Goal: Task Accomplishment & Management: Manage account settings

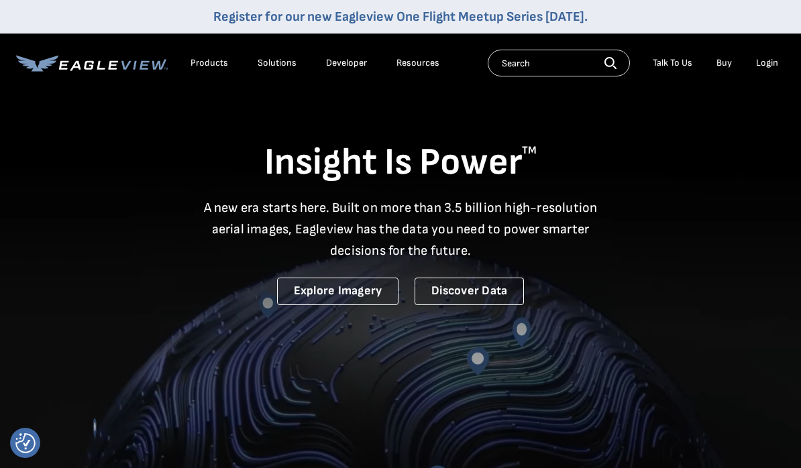
click at [772, 63] on div "Login" at bounding box center [767, 63] width 22 height 12
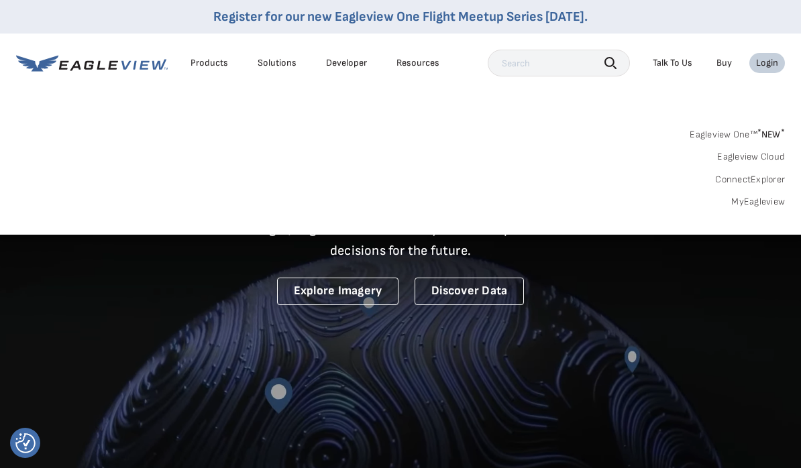
click at [750, 200] on link "MyEagleview" at bounding box center [758, 202] width 54 height 12
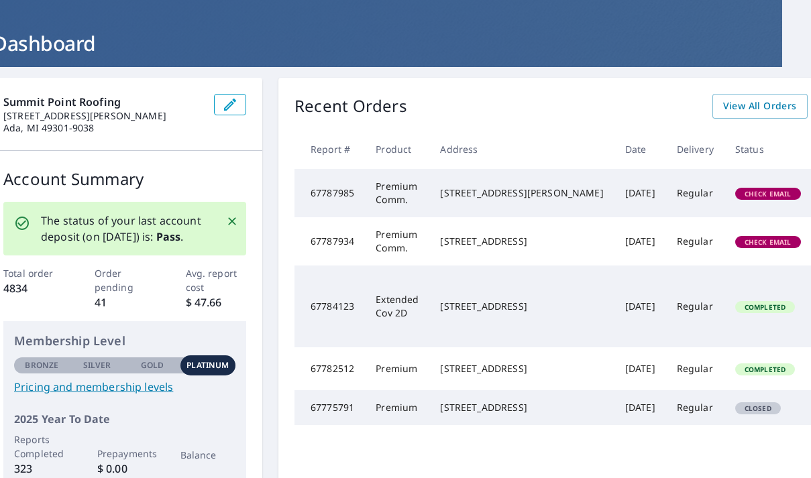
scroll to position [57, 95]
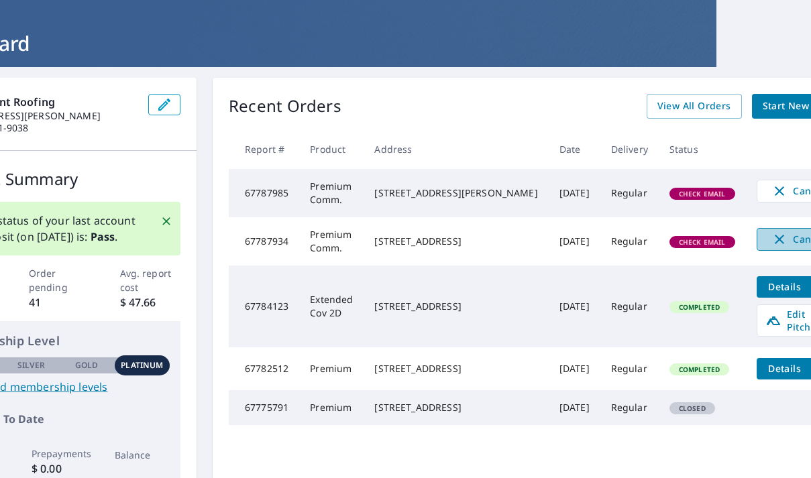
click at [771, 247] on span "Cancel" at bounding box center [799, 239] width 56 height 16
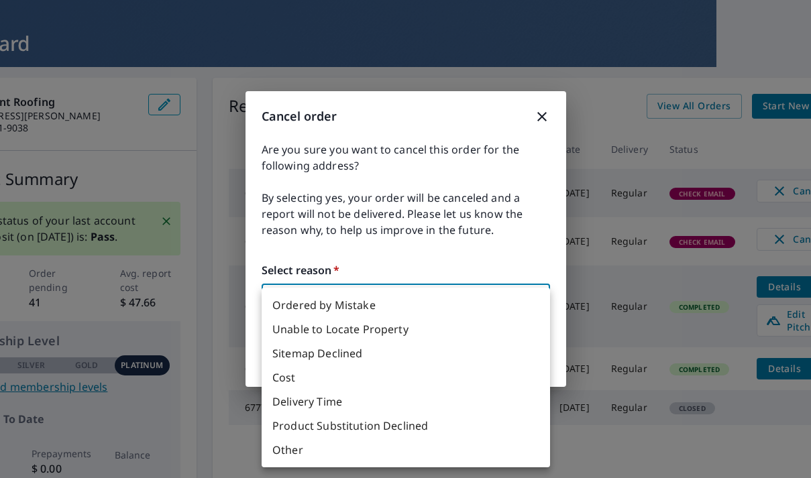
click at [490, 296] on body "JV JV Dashboard Order History Order JV Dashboard Summit Point Roofing [STREET_A…" at bounding box center [405, 239] width 811 height 478
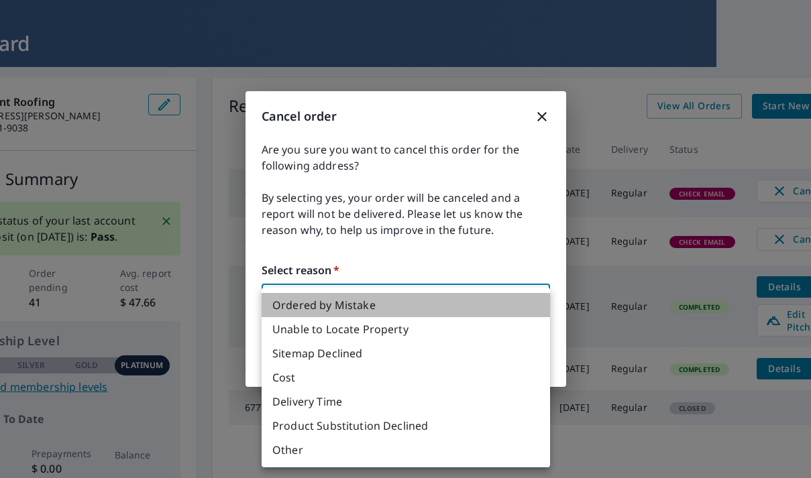
click at [383, 304] on li "Ordered by Mistake" at bounding box center [406, 305] width 288 height 24
type input "30"
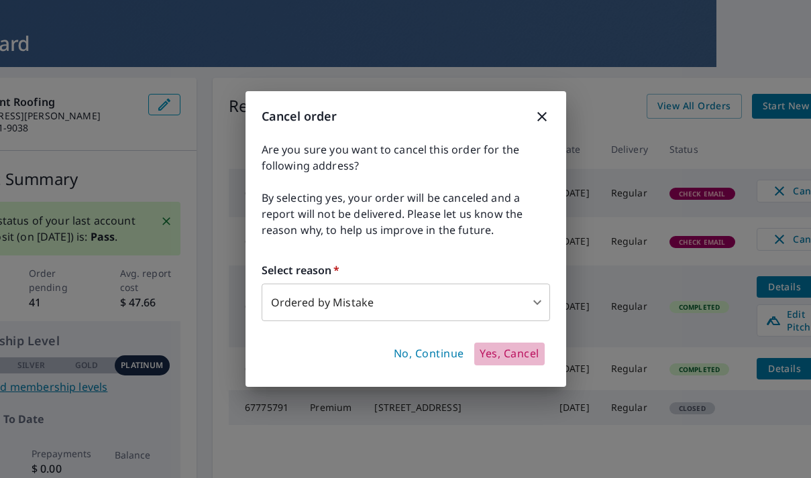
click at [512, 355] on span "Yes, Cancel" at bounding box center [509, 354] width 59 height 15
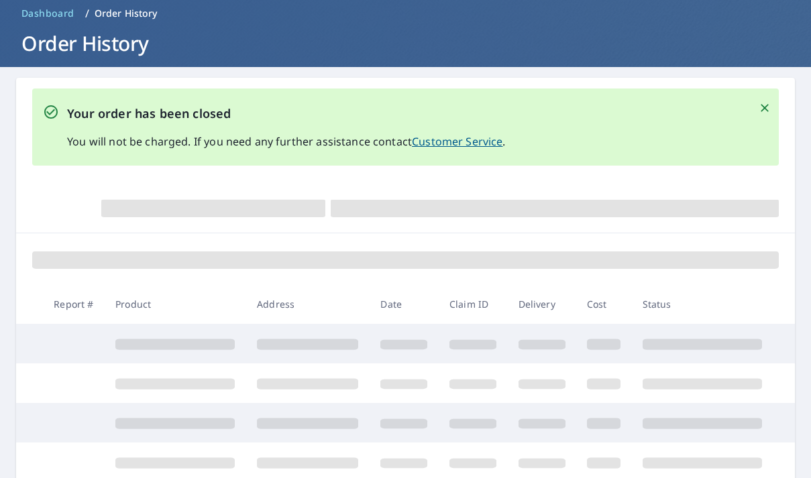
scroll to position [57, 0]
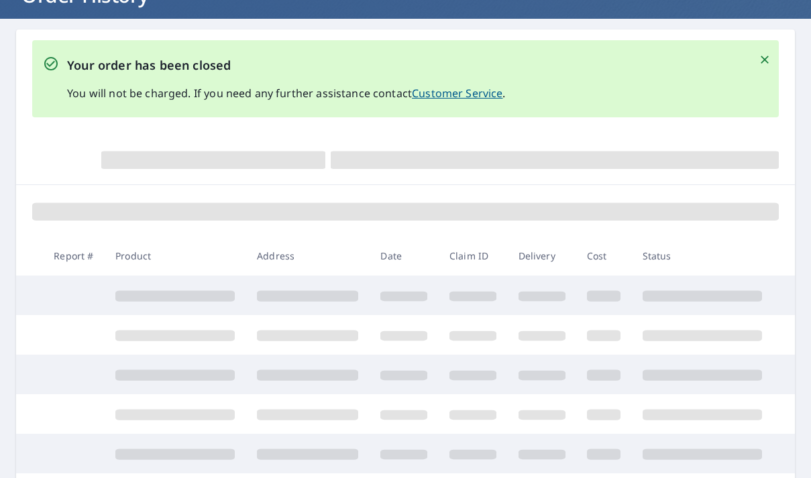
scroll to position [107, 0]
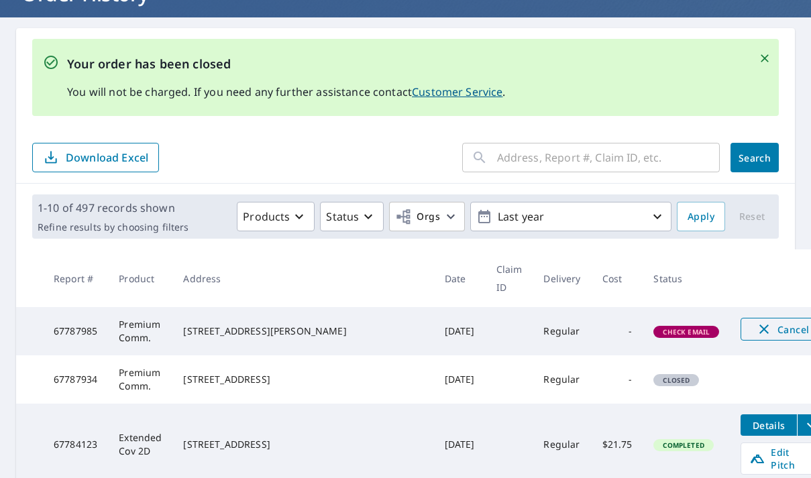
click at [754, 321] on span "Cancel" at bounding box center [782, 329] width 56 height 16
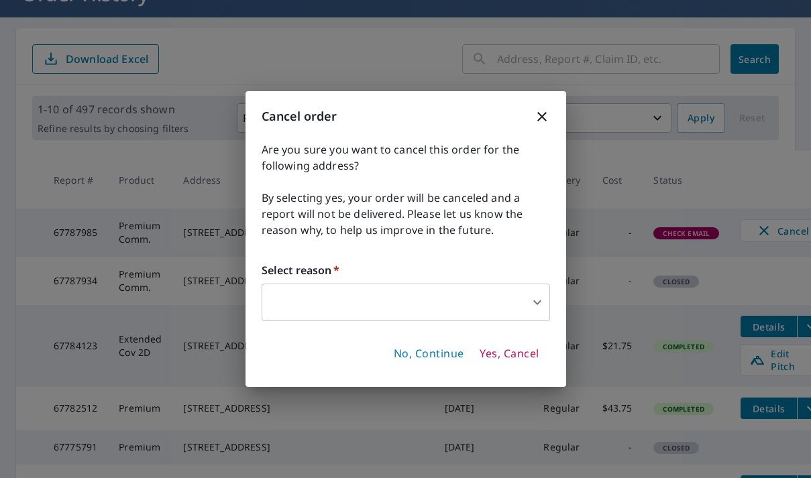
click at [530, 311] on body "JV JV Dashboard Order History Order JV Dashboard / Order History Order History …" at bounding box center [405, 239] width 811 height 478
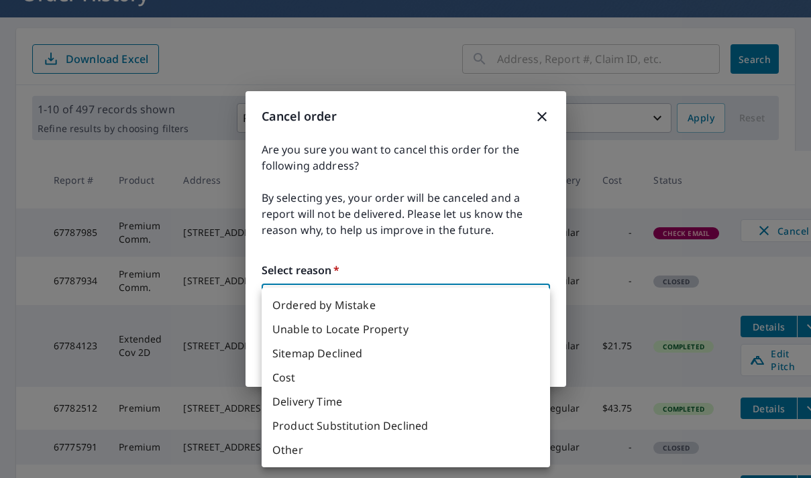
click at [402, 309] on li "Ordered by Mistake" at bounding box center [406, 305] width 288 height 24
type input "30"
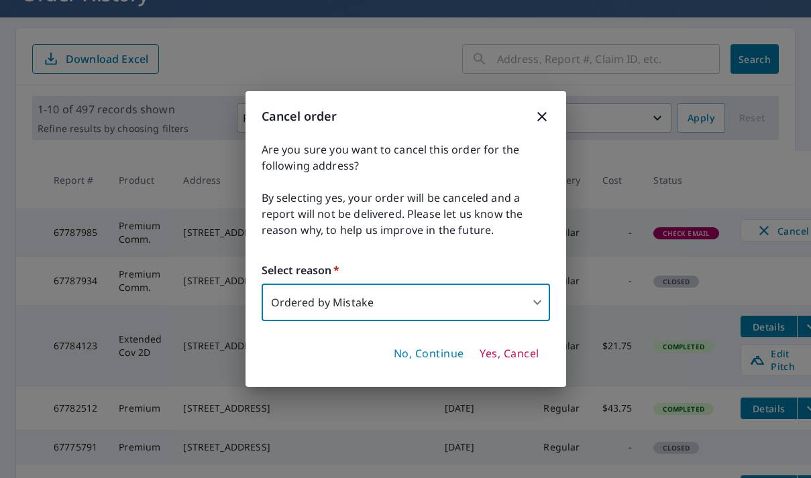
click at [499, 353] on span "Yes, Cancel" at bounding box center [509, 354] width 59 height 15
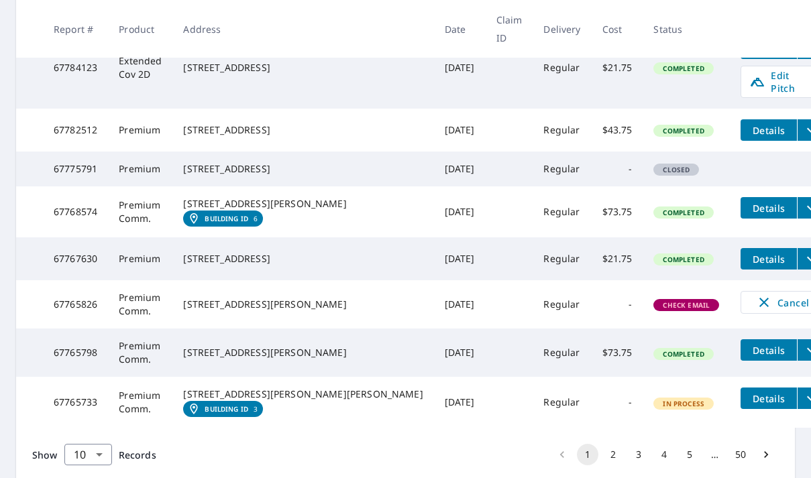
scroll to position [485, 0]
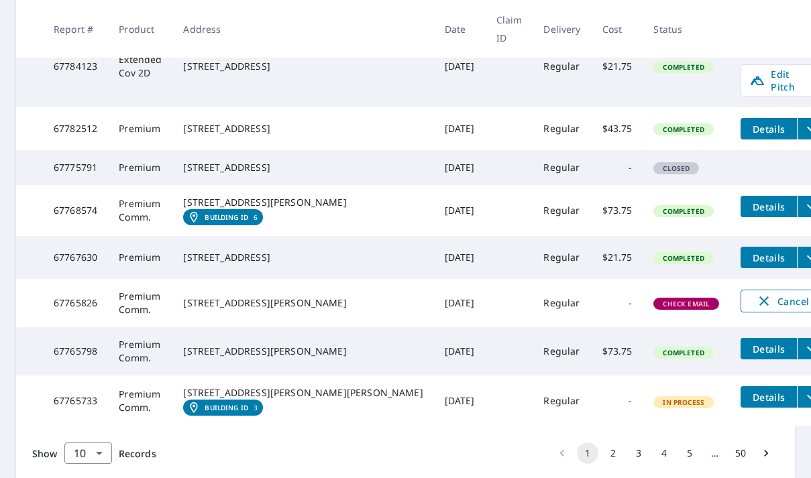
click at [754, 309] on span "Cancel" at bounding box center [782, 301] width 56 height 16
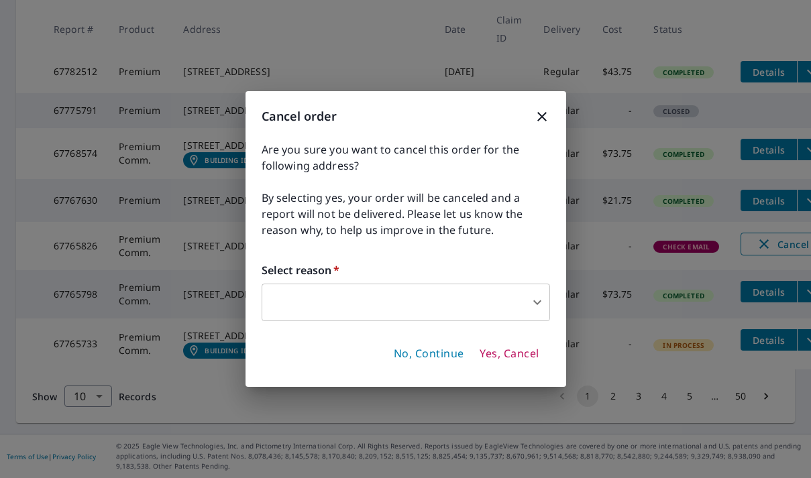
scroll to position [467, 0]
click at [527, 311] on body "JV JV Dashboard Order History Order JV Dashboard / Order History Order History …" at bounding box center [405, 239] width 811 height 478
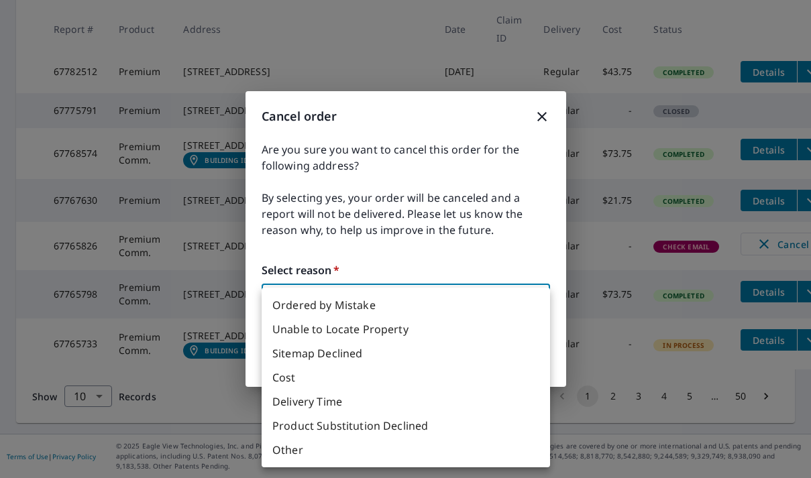
click at [412, 304] on li "Ordered by Mistake" at bounding box center [406, 305] width 288 height 24
type input "30"
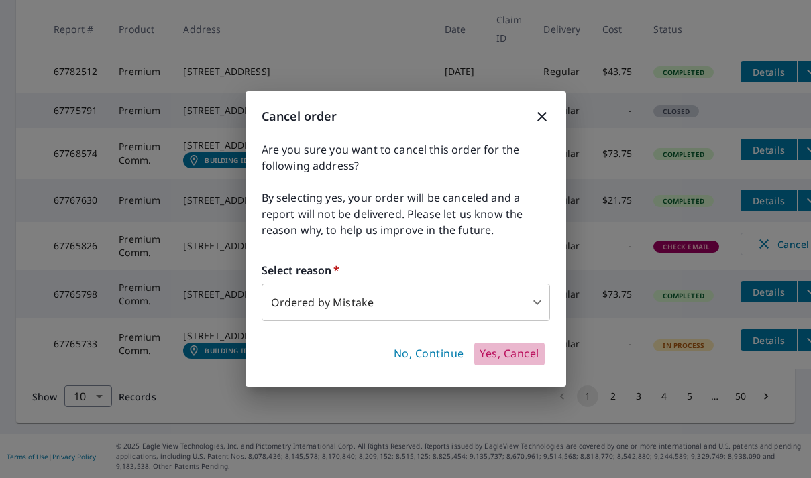
click at [494, 348] on span "Yes, Cancel" at bounding box center [509, 354] width 59 height 15
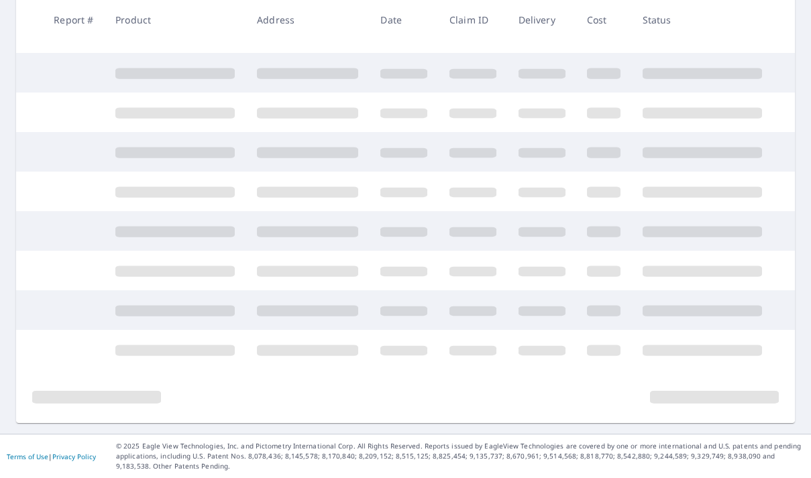
scroll to position [425, 0]
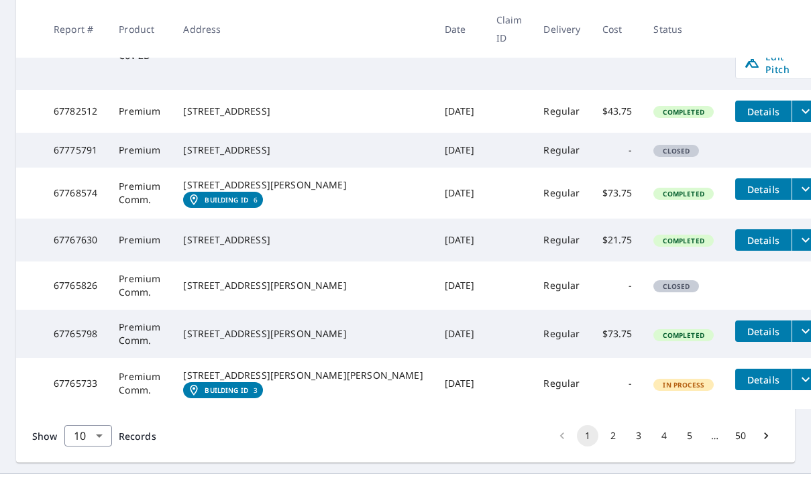
scroll to position [565, 0]
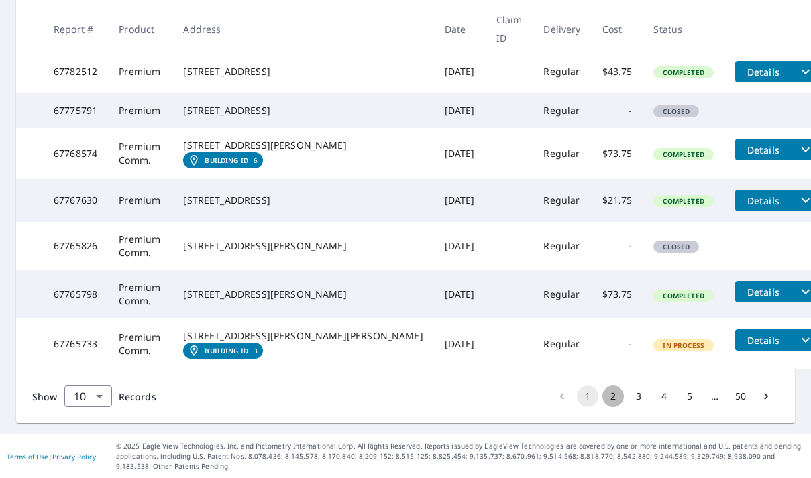
click at [602, 401] on button "2" at bounding box center [612, 396] width 21 height 21
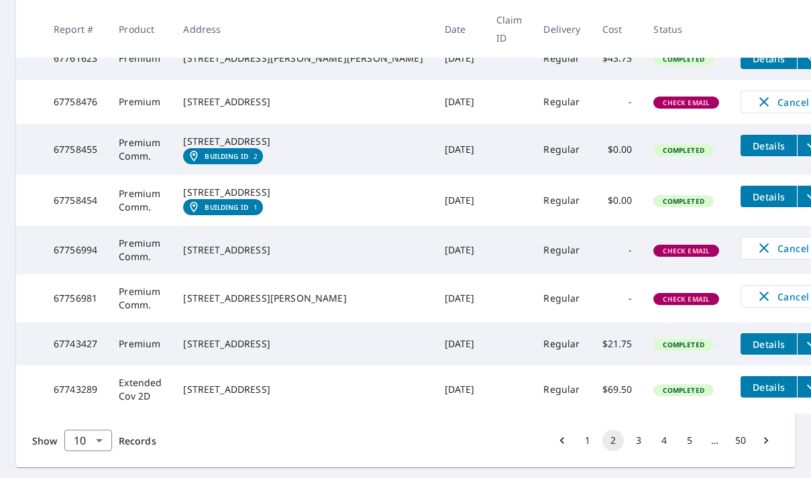
scroll to position [480, 0]
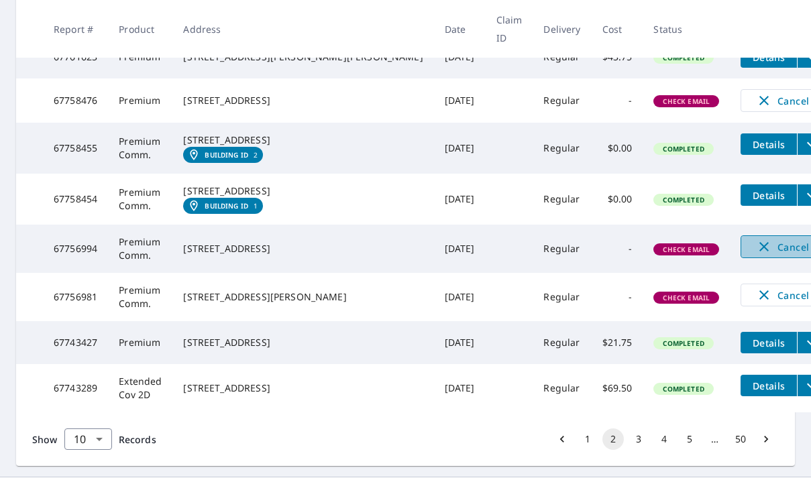
click at [754, 255] on span "Cancel" at bounding box center [782, 247] width 56 height 16
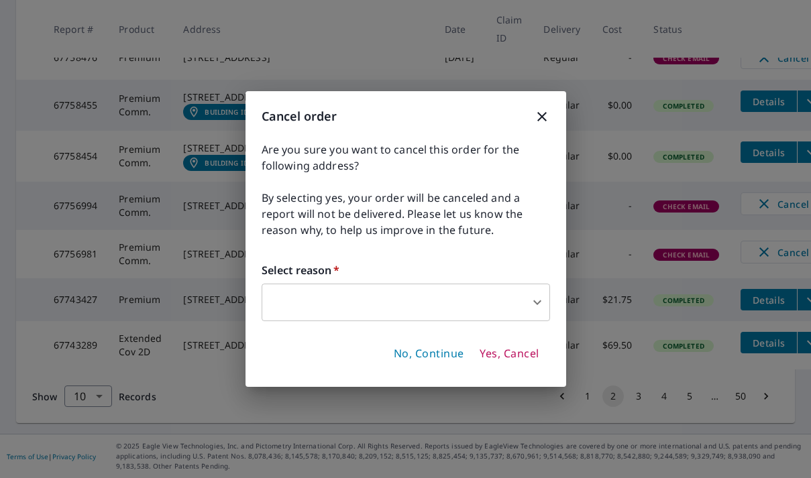
click at [545, 309] on body "JV JV Dashboard Order History Order JV Dashboard / Order History Order History …" at bounding box center [405, 239] width 811 height 478
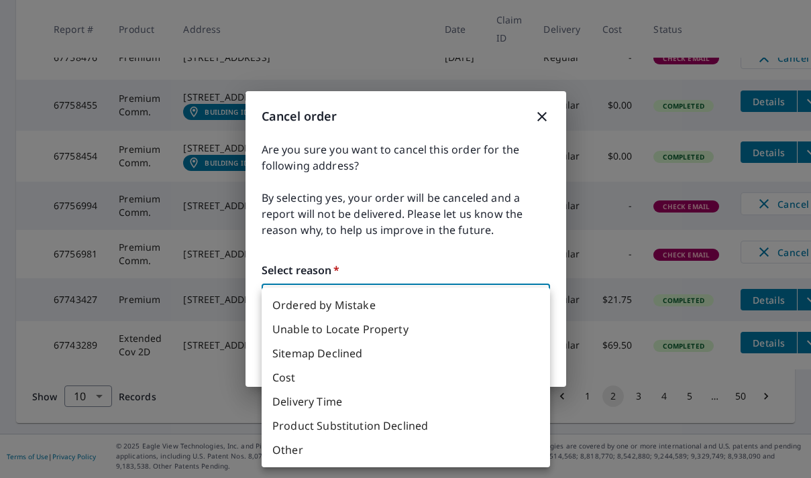
click at [406, 308] on li "Ordered by Mistake" at bounding box center [406, 305] width 288 height 24
type input "30"
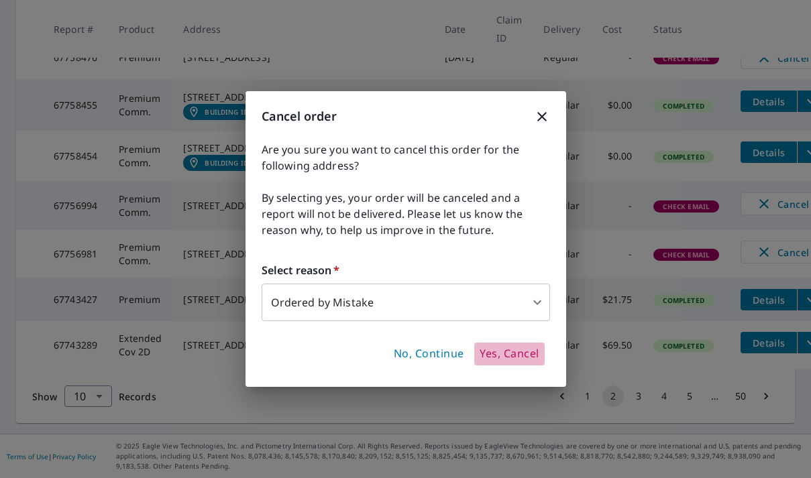
click at [488, 353] on span "Yes, Cancel" at bounding box center [509, 354] width 59 height 15
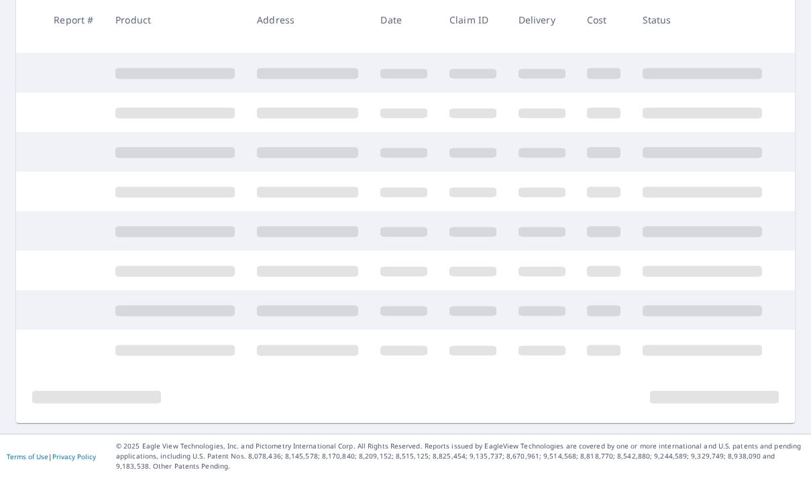
scroll to position [425, 0]
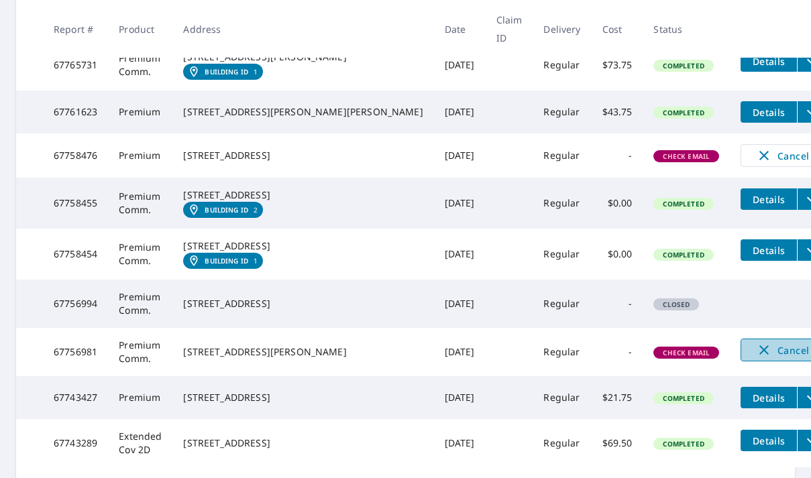
click at [754, 358] on span "Cancel" at bounding box center [782, 350] width 56 height 16
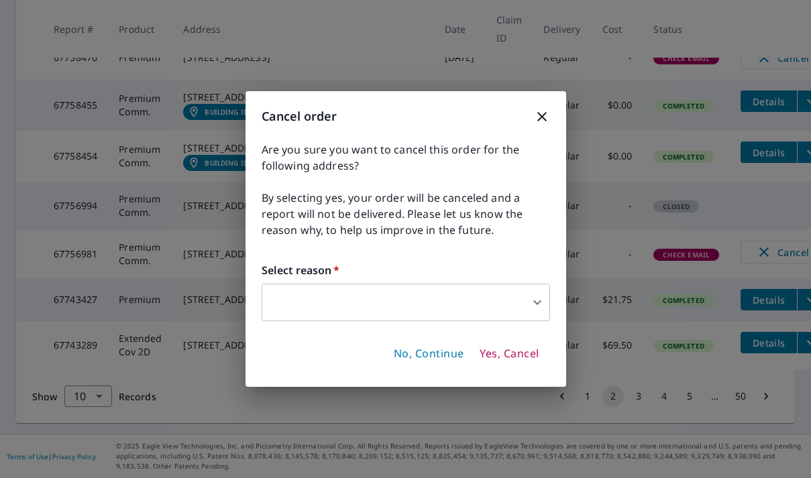
click at [535, 315] on body "JV JV Dashboard Order History Order JV Dashboard / Order History Order History …" at bounding box center [405, 239] width 811 height 478
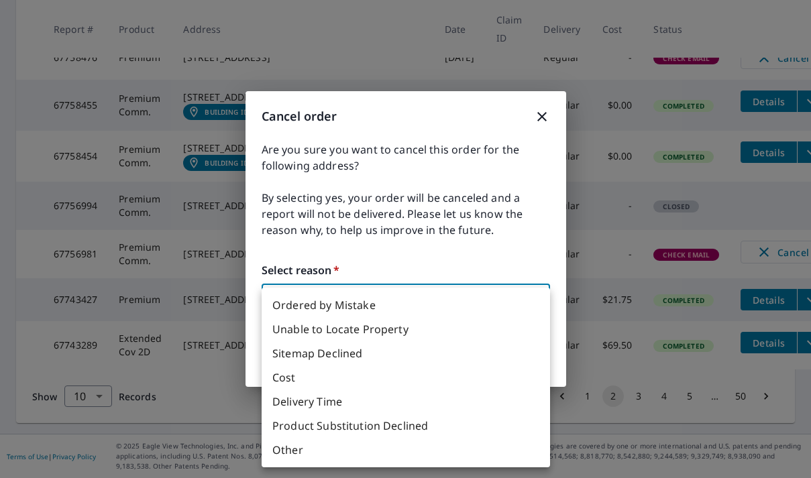
click at [409, 304] on li "Ordered by Mistake" at bounding box center [406, 305] width 288 height 24
type input "30"
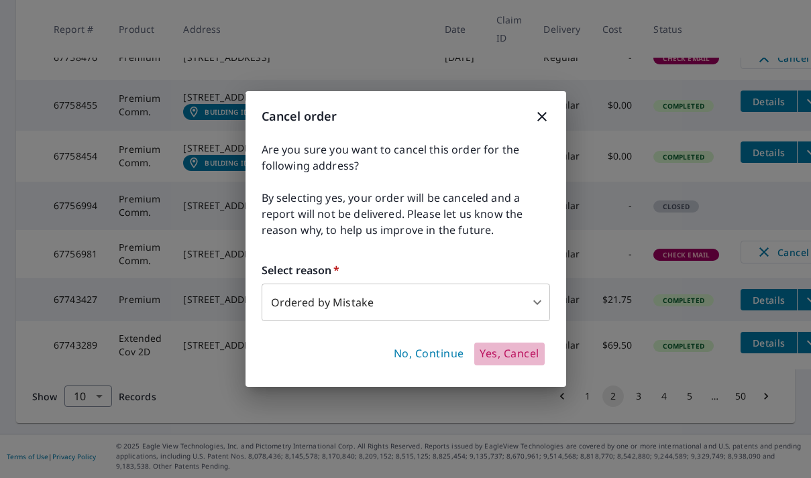
click at [520, 353] on span "Yes, Cancel" at bounding box center [509, 354] width 59 height 15
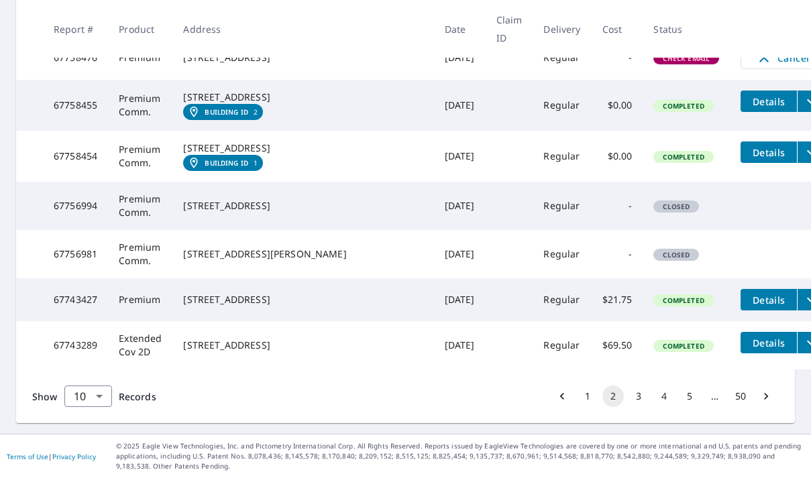
scroll to position [572, 0]
click at [579, 407] on button "1" at bounding box center [587, 396] width 21 height 21
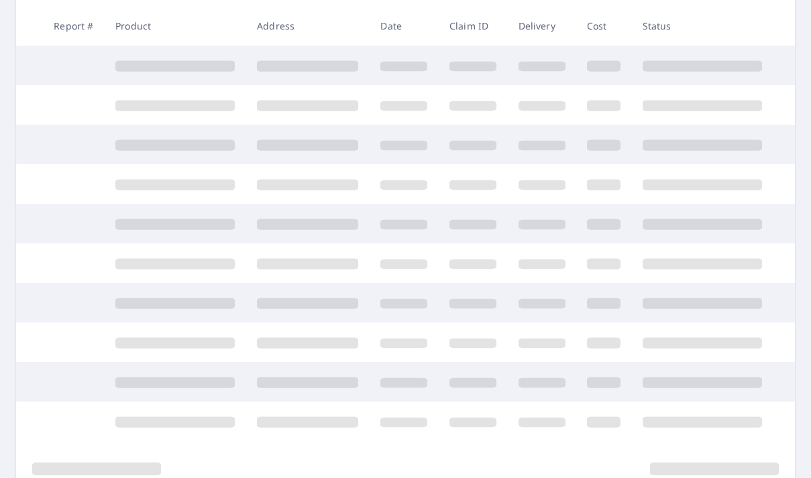
scroll to position [274, 0]
